Goal: Information Seeking & Learning: Find specific fact

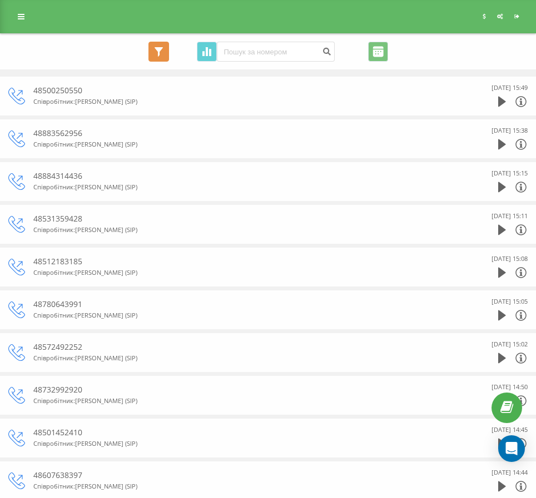
click at [158, 56] on icon at bounding box center [158, 51] width 8 height 9
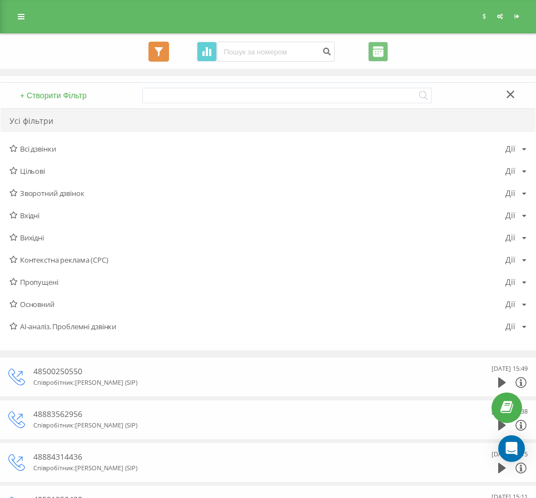
click at [158, 56] on icon at bounding box center [158, 51] width 8 height 9
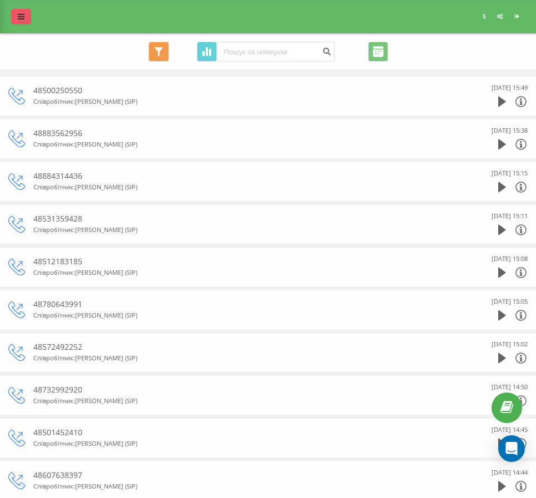
click at [19, 17] on icon at bounding box center [21, 17] width 7 height 8
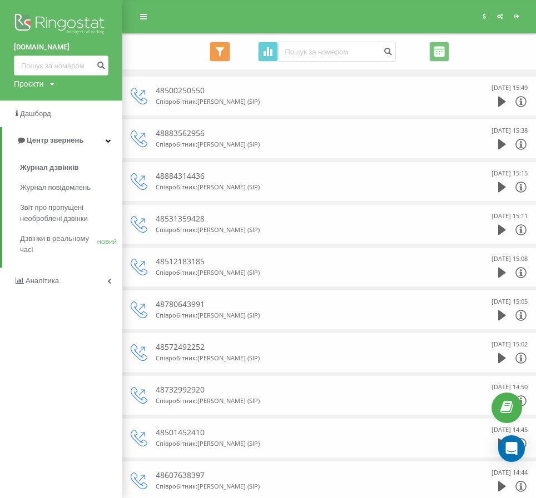
click at [19, 16] on img at bounding box center [61, 25] width 94 height 28
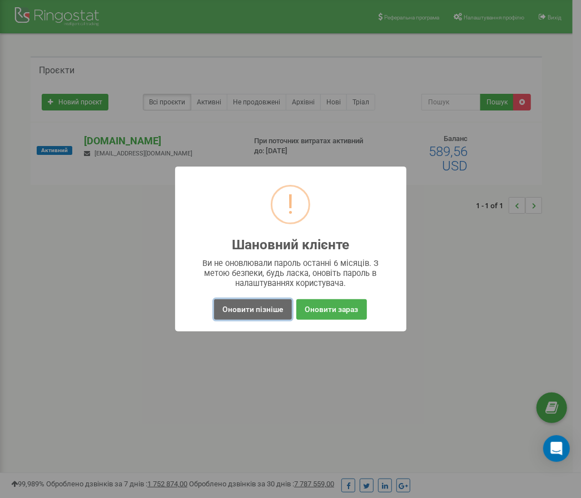
click at [262, 311] on button "Оновити пізніше" at bounding box center [252, 309] width 77 height 21
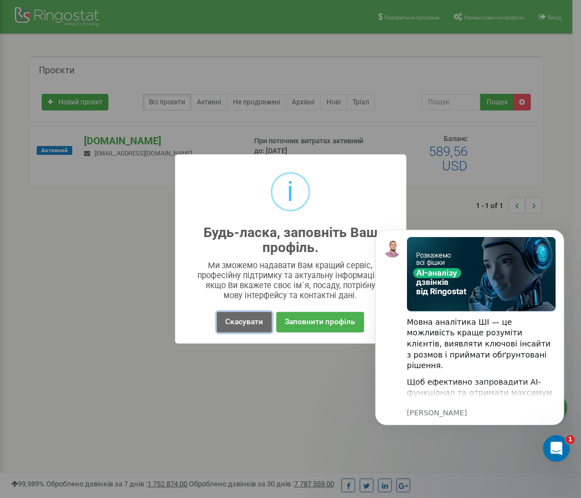
click at [253, 321] on button "Скасувати" at bounding box center [244, 322] width 54 height 21
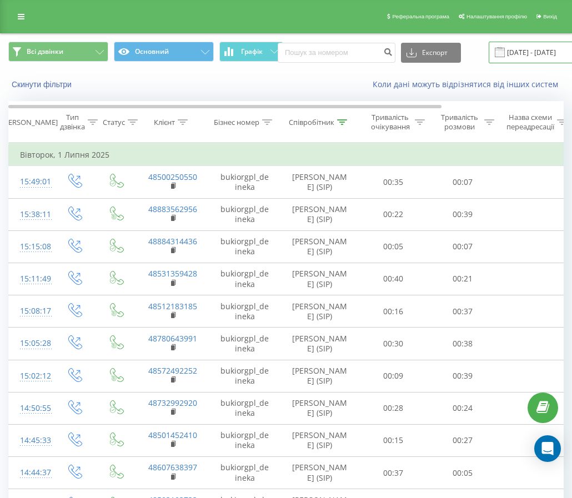
click at [514, 53] on input "01.07.2025 - 01.07.2025" at bounding box center [556, 53] width 134 height 22
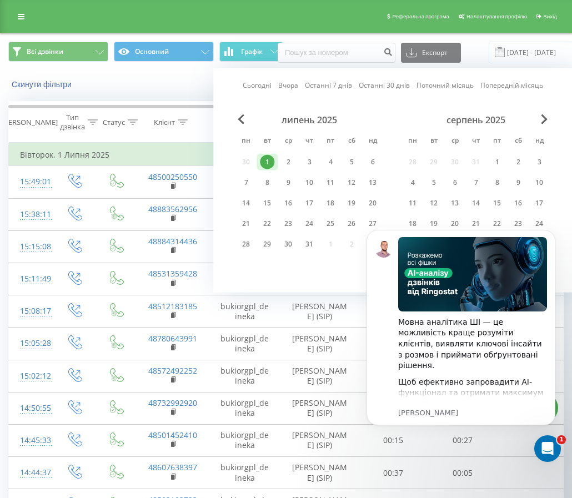
click at [468, 222] on body "Мовна аналітика ШІ — це можливість краще розуміти клієнтів, виявляти ключові ін…" at bounding box center [460, 341] width 213 height 246
click at [535, 443] on div "Відкрити програму для спілкування Intercom" at bounding box center [546, 447] width 37 height 37
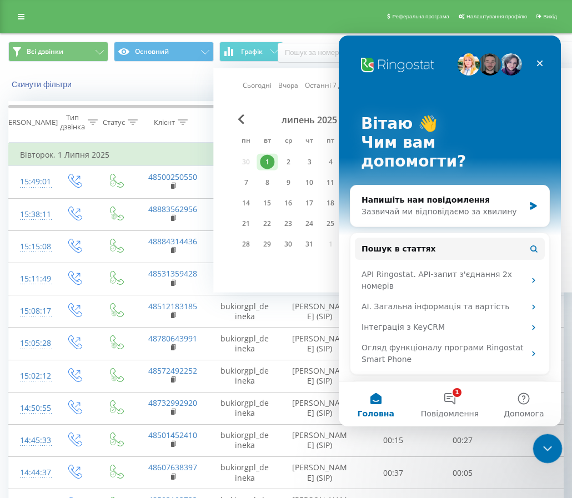
click at [548, 449] on icon "Закрити програму для спілкування Intercom" at bounding box center [545, 447] width 13 height 13
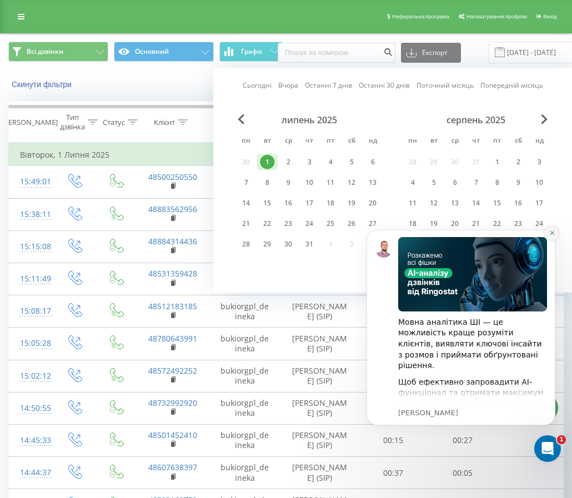
click at [554, 236] on icon "Dismiss notification" at bounding box center [552, 233] width 6 height 6
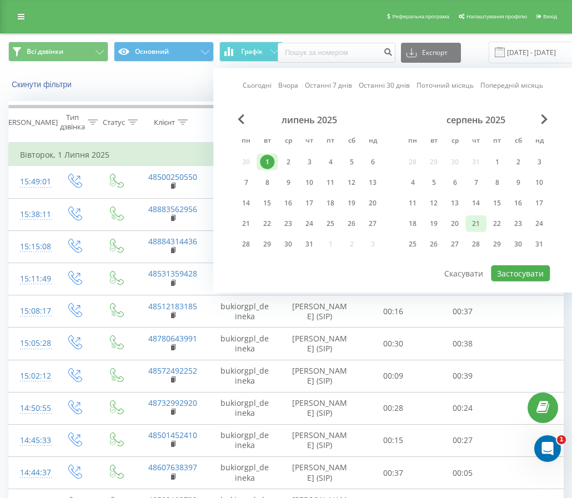
click at [483, 227] on div "21" at bounding box center [476, 224] width 14 height 14
click at [527, 271] on button "Застосувати" at bounding box center [520, 274] width 59 height 16
type input "21.08.2025 - 21.08.2025"
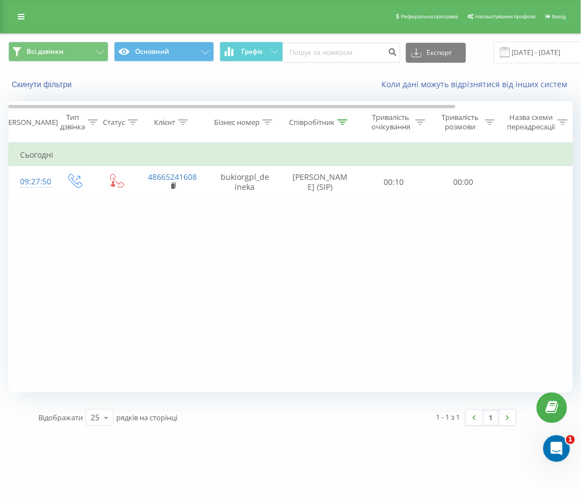
click at [342, 122] on icon at bounding box center [342, 122] width 10 height 6
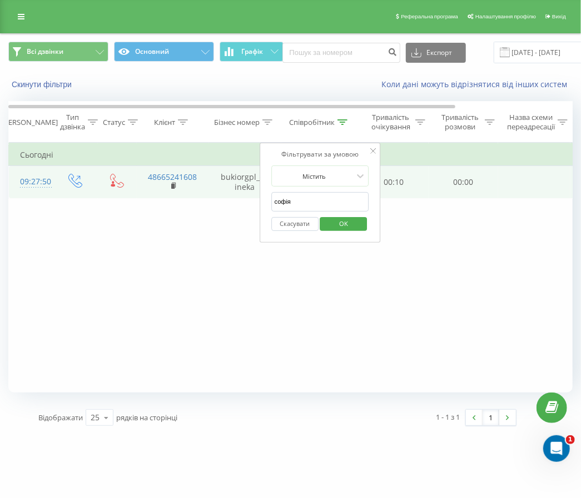
drag, startPoint x: 303, startPoint y: 205, endPoint x: 212, endPoint y: 186, distance: 93.2
click at [212, 186] on table "Фільтрувати за умовою Дорівнює Введіть значення Скасувати OK Фільтрувати за умо…" at bounding box center [364, 171] width 712 height 56
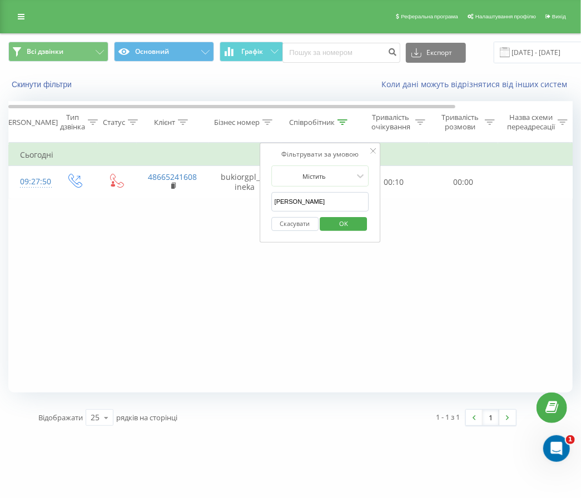
click at [341, 226] on span "OK" at bounding box center [343, 223] width 31 height 17
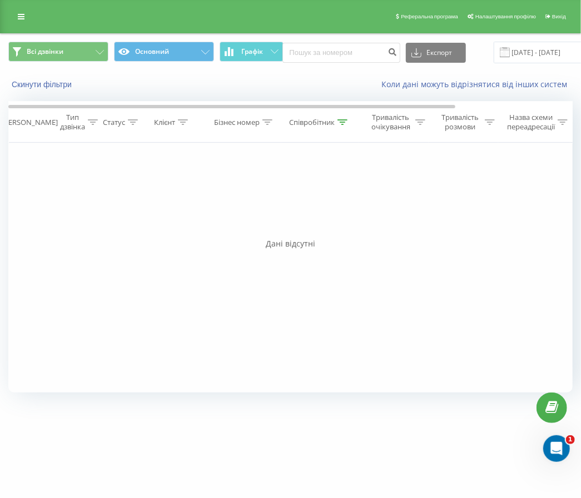
click at [339, 121] on icon at bounding box center [342, 122] width 10 height 6
click at [299, 203] on input "анна" at bounding box center [320, 201] width 98 height 19
type input "ан"
click button "OK" at bounding box center [343, 224] width 47 height 14
